Goal: Browse casually: Explore the website without a specific task or goal

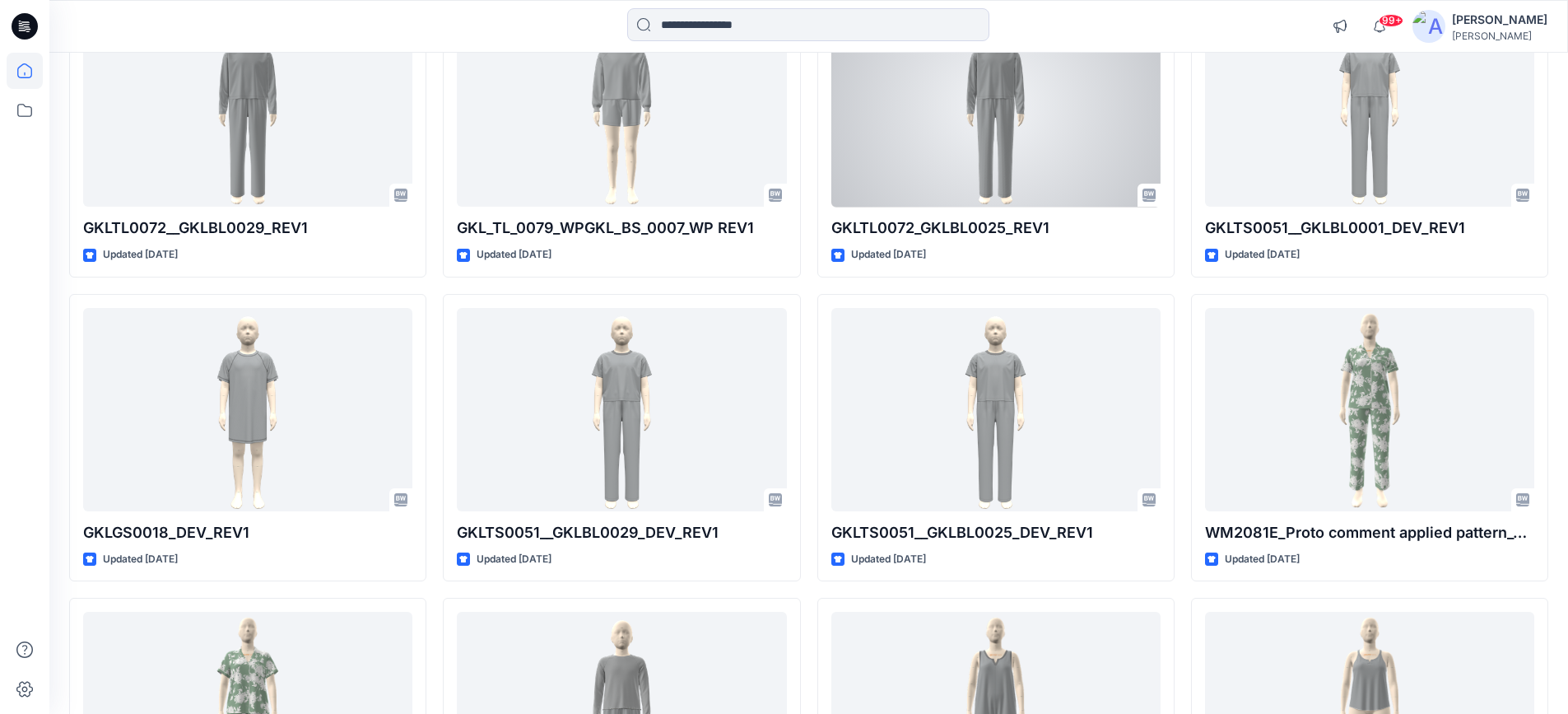
scroll to position [2088, 0]
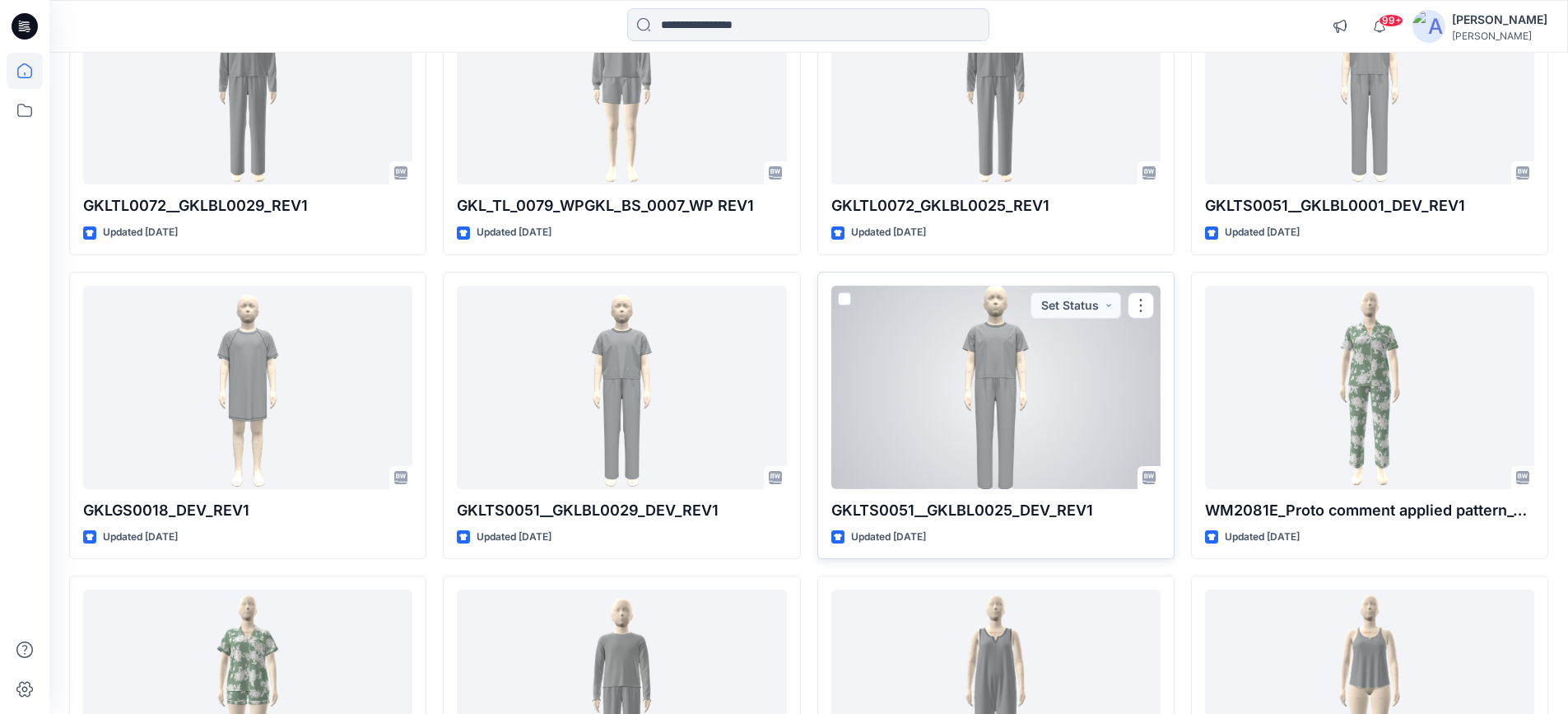
click at [915, 385] on div at bounding box center [996, 388] width 330 height 204
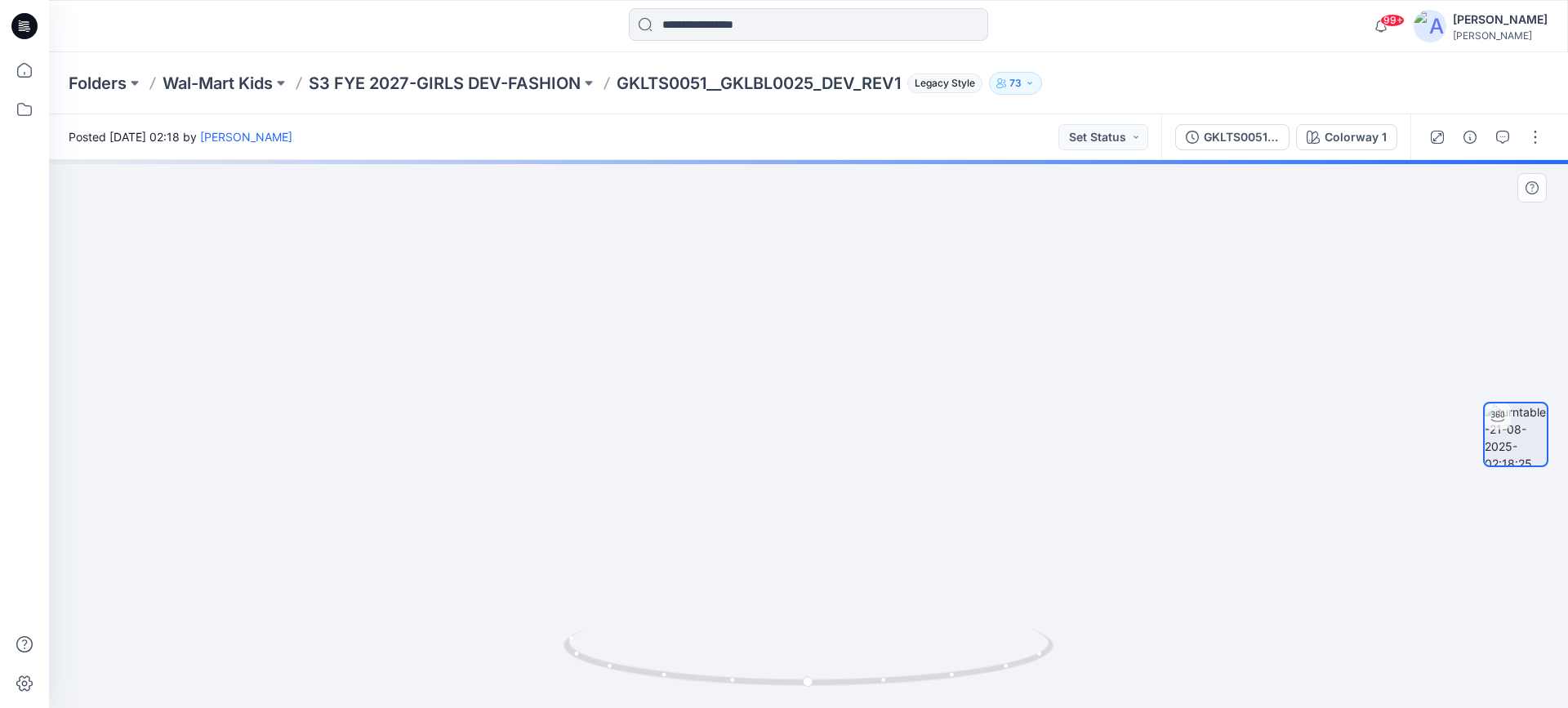
drag, startPoint x: 787, startPoint y: 470, endPoint x: 848, endPoint y: 477, distance: 61.4
click at [848, 477] on img at bounding box center [809, 416] width 338 height 584
drag, startPoint x: 837, startPoint y: 598, endPoint x: 799, endPoint y: 612, distance: 40.5
click at [799, 607] on img at bounding box center [809, 428] width 338 height 559
drag, startPoint x: 822, startPoint y: 543, endPoint x: 817, endPoint y: 491, distance: 52.2
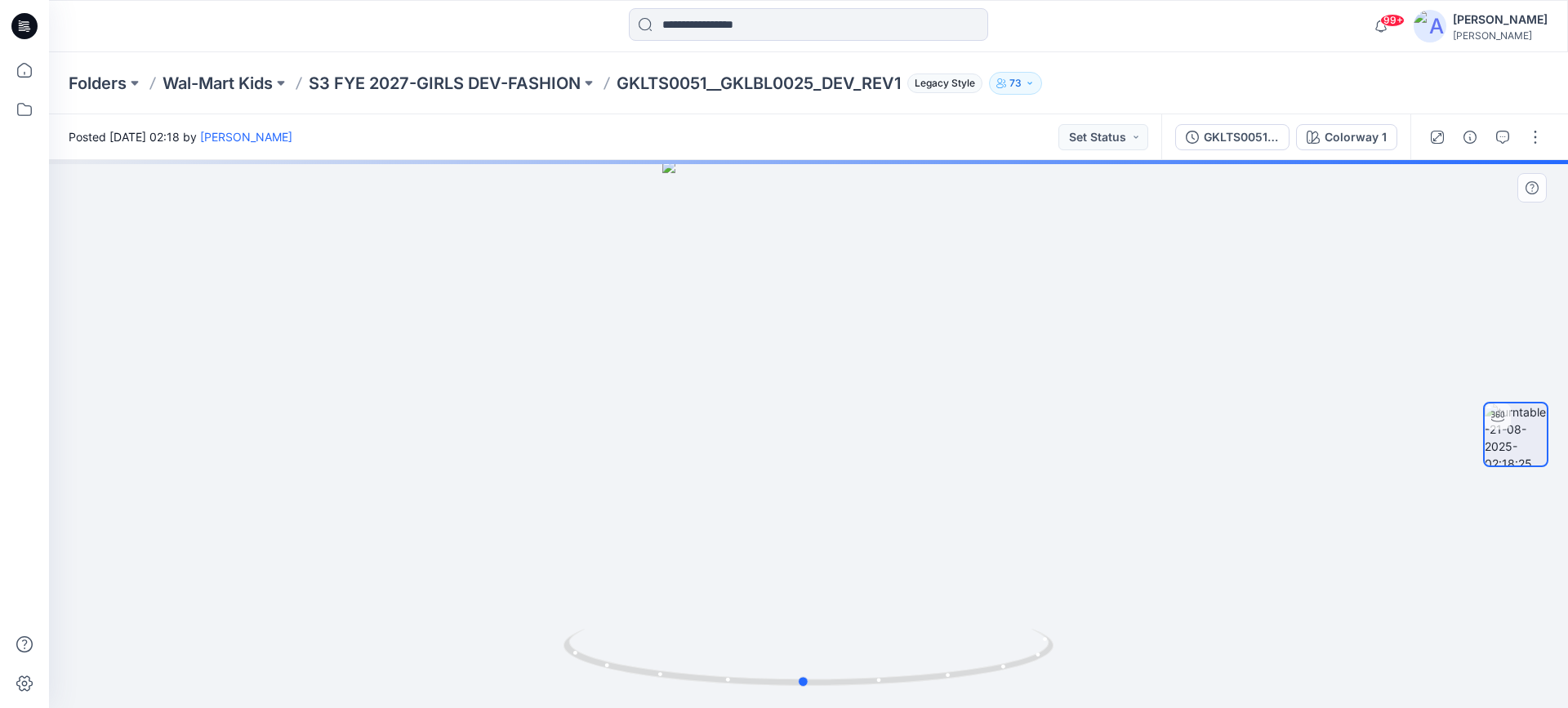
click at [817, 491] on div at bounding box center [809, 434] width 1519 height 548
drag, startPoint x: 804, startPoint y: 686, endPoint x: 849, endPoint y: 682, distance: 45.2
click at [849, 682] on circle at bounding box center [846, 681] width 10 height 10
drag, startPoint x: 849, startPoint y: 682, endPoint x: 758, endPoint y: 682, distance: 91.0
click at [795, 682] on circle at bounding box center [800, 682] width 10 height 10
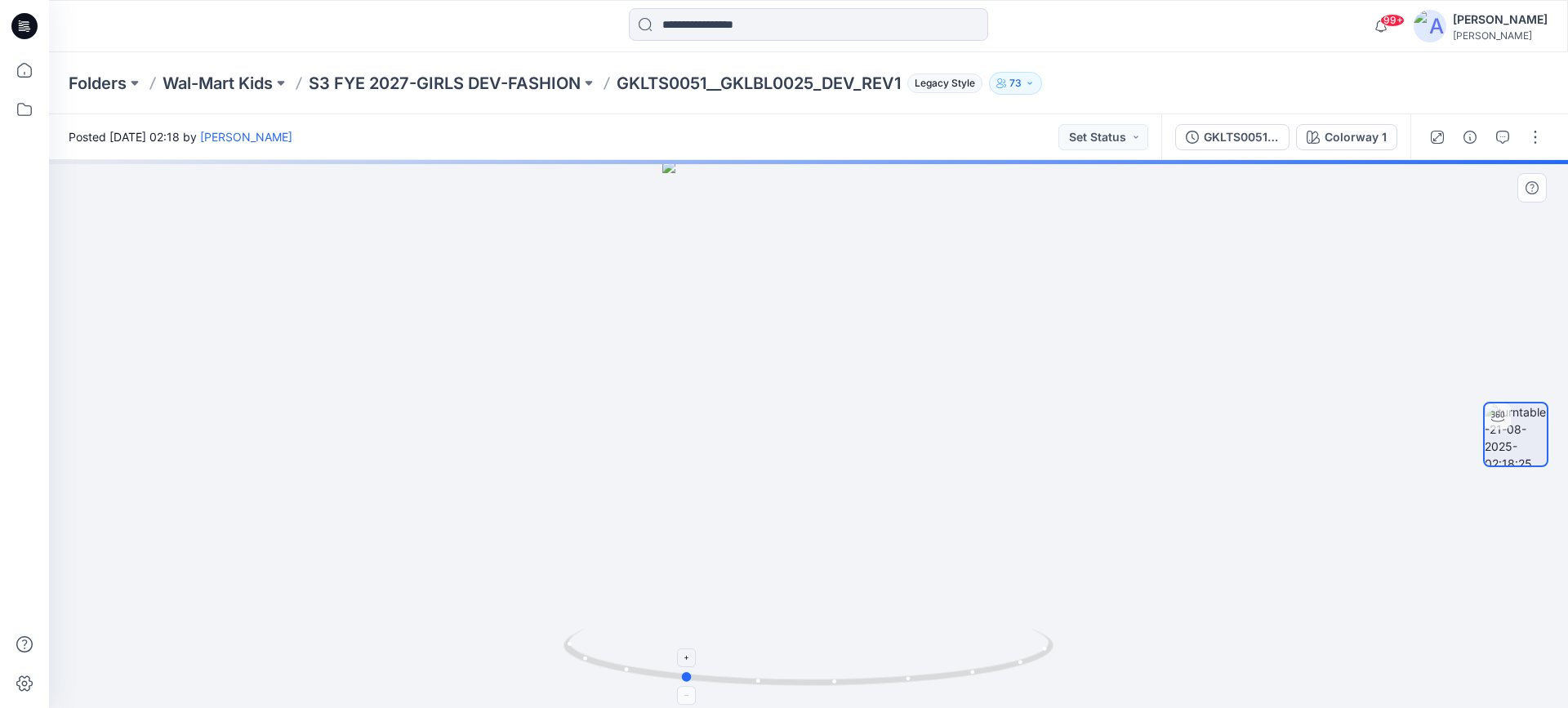
drag, startPoint x: 764, startPoint y: 683, endPoint x: 677, endPoint y: 676, distance: 87.3
click at [677, 676] on icon at bounding box center [810, 659] width 494 height 61
drag, startPoint x: 677, startPoint y: 676, endPoint x: 625, endPoint y: 658, distance: 55.0
click at [625, 658] on icon at bounding box center [810, 659] width 494 height 61
drag, startPoint x: 622, startPoint y: 658, endPoint x: 567, endPoint y: 650, distance: 55.6
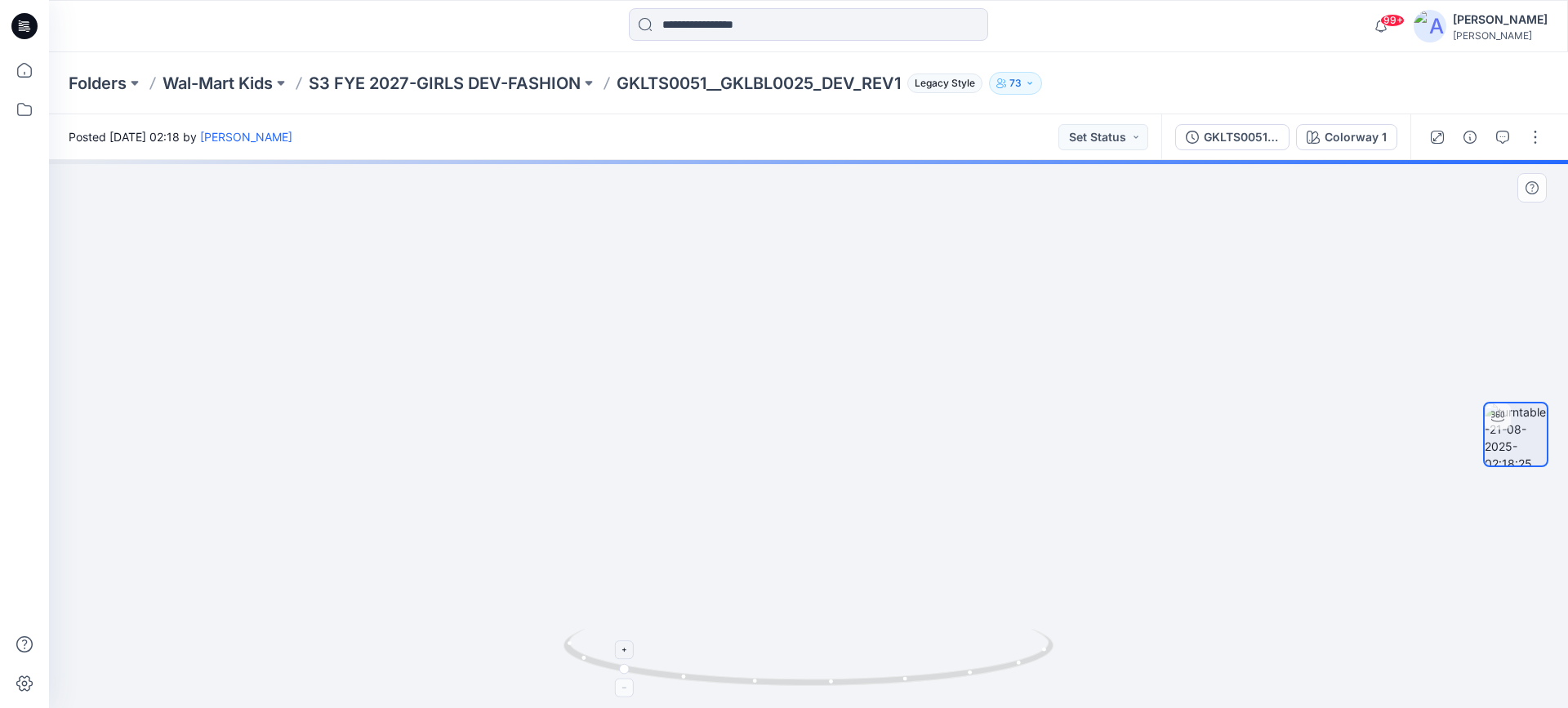
click at [567, 650] on icon at bounding box center [810, 659] width 494 height 61
drag, startPoint x: 804, startPoint y: 585, endPoint x: 710, endPoint y: 579, distance: 94.2
click at [710, 579] on img at bounding box center [809, 405] width 553 height 607
click at [945, 683] on icon at bounding box center [810, 659] width 494 height 61
drag, startPoint x: 981, startPoint y: 683, endPoint x: 759, endPoint y: 671, distance: 222.3
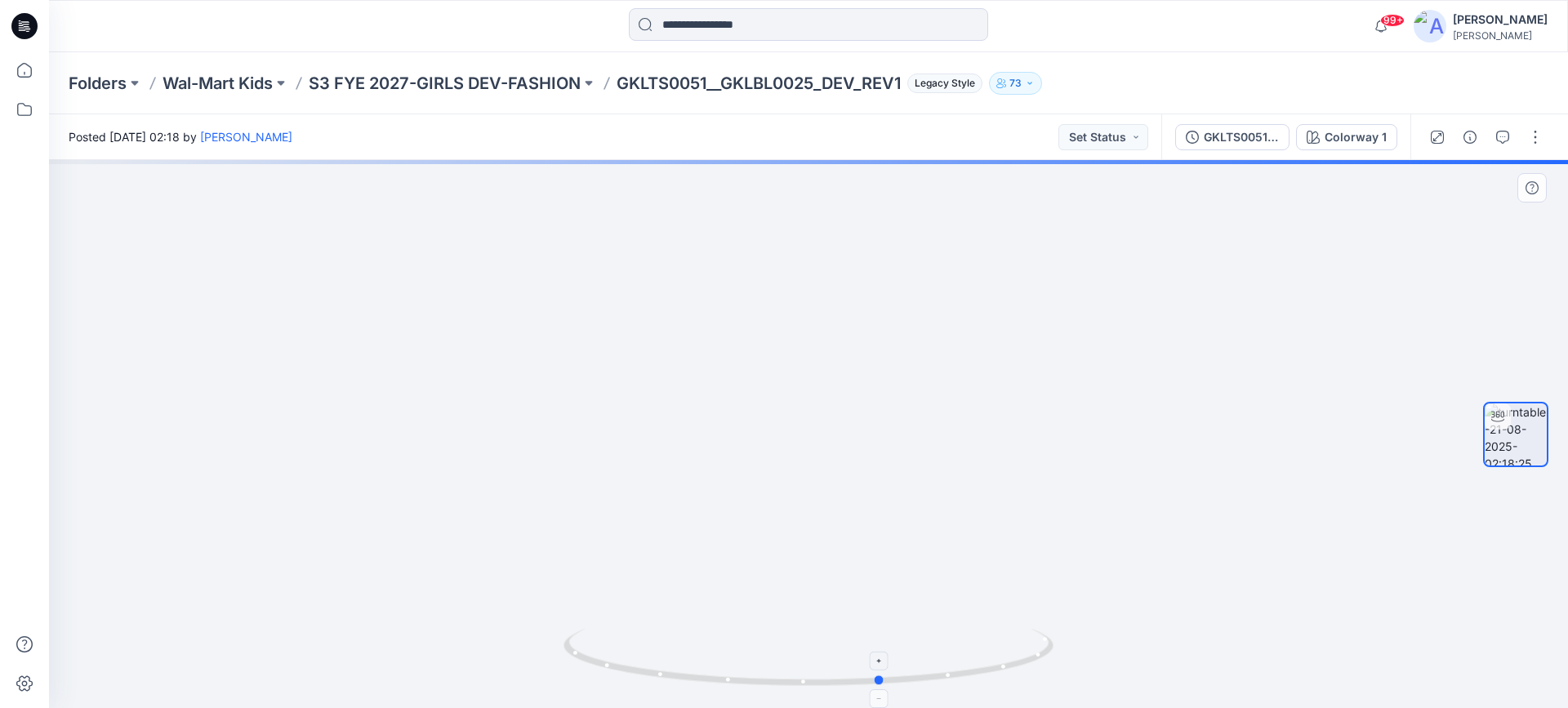
click at [759, 671] on icon at bounding box center [810, 659] width 494 height 61
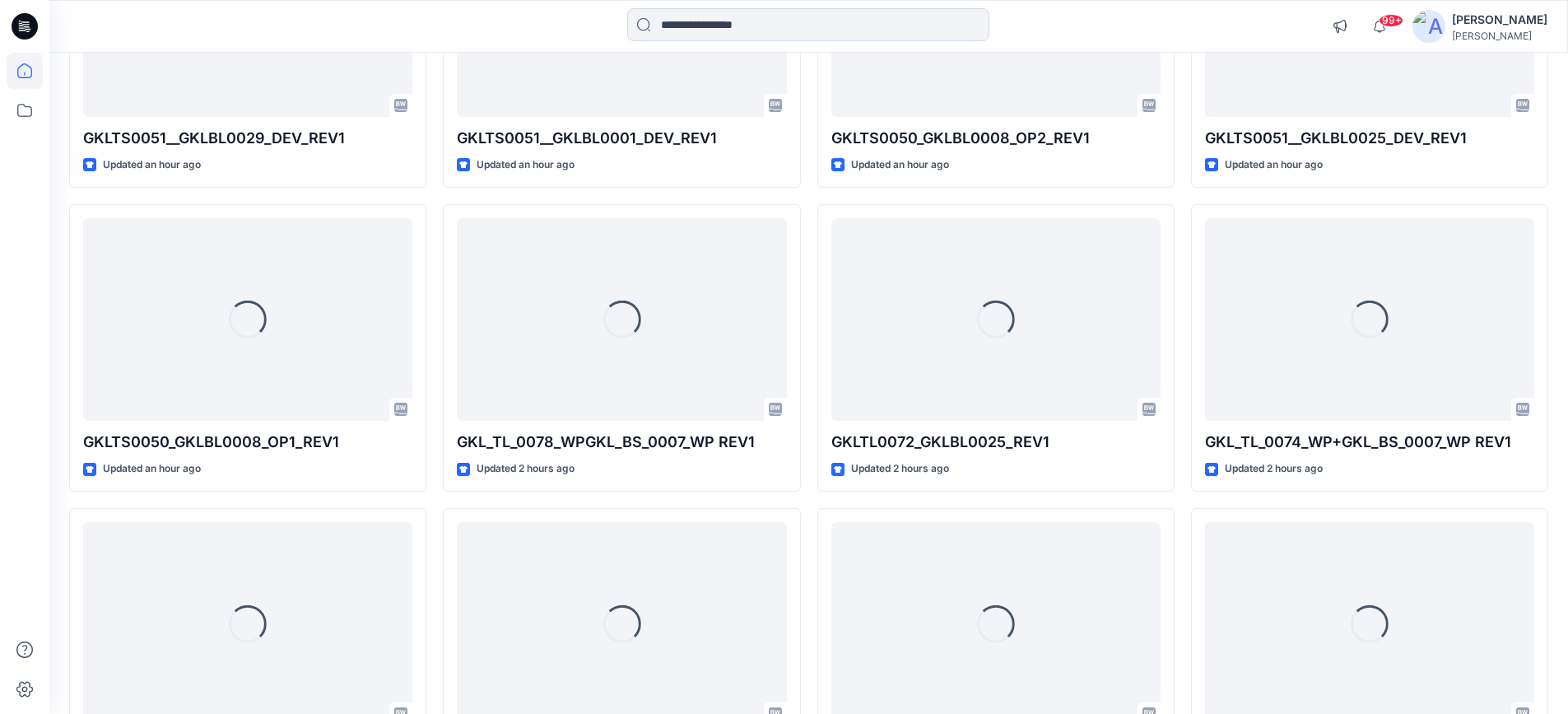
scroll to position [165, 0]
